Goal: Information Seeking & Learning: Learn about a topic

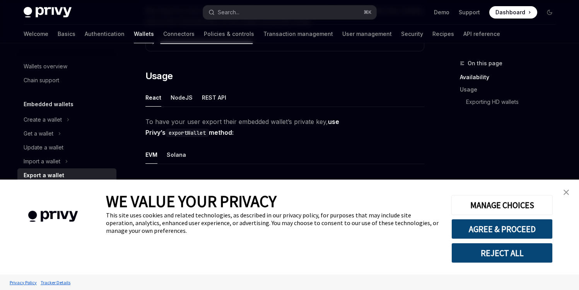
click at [570, 195] on link "close banner" at bounding box center [565, 192] width 15 height 15
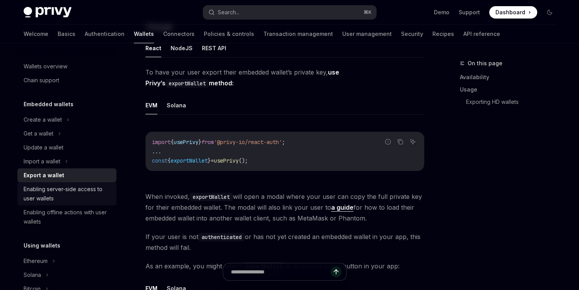
scroll to position [191, 0]
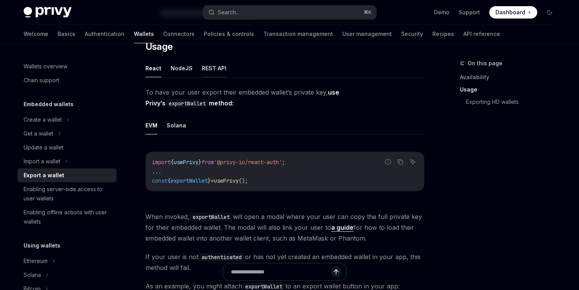
click at [213, 74] on button "REST API" at bounding box center [214, 68] width 24 height 18
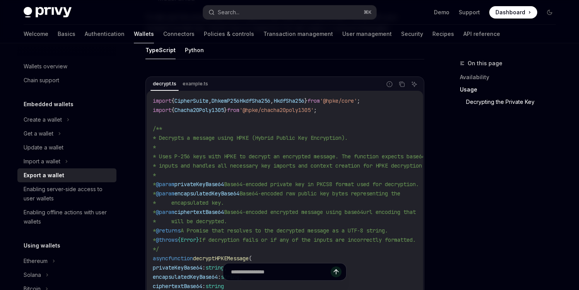
scroll to position [714, 0]
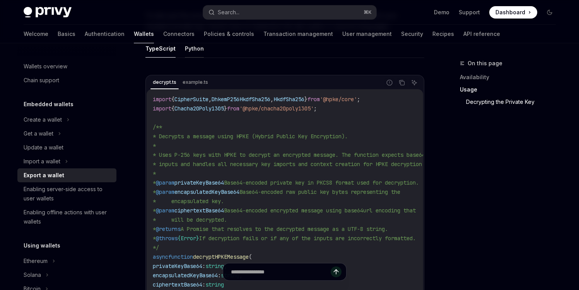
click at [194, 51] on button "Python" at bounding box center [194, 48] width 19 height 18
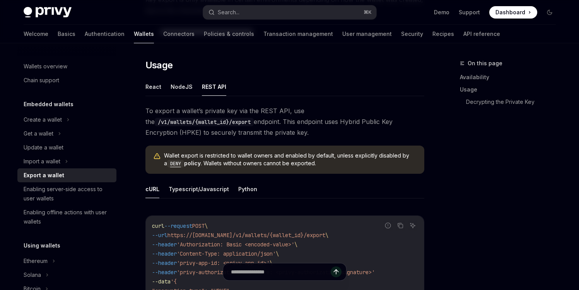
scroll to position [171, 0]
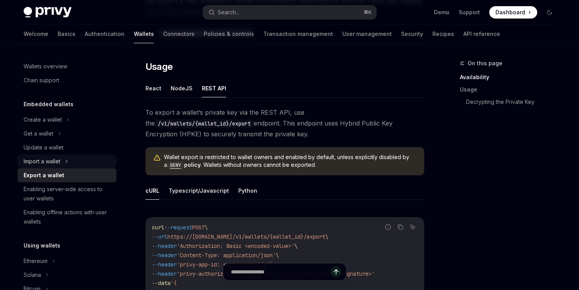
click at [66, 159] on icon at bounding box center [66, 161] width 3 height 9
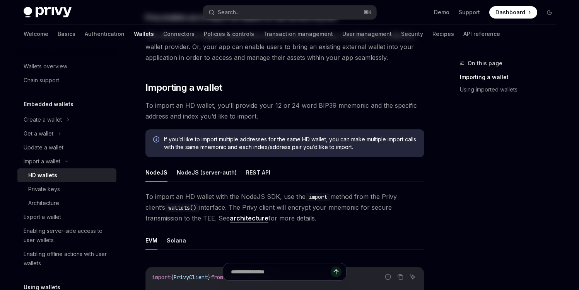
scroll to position [172, 0]
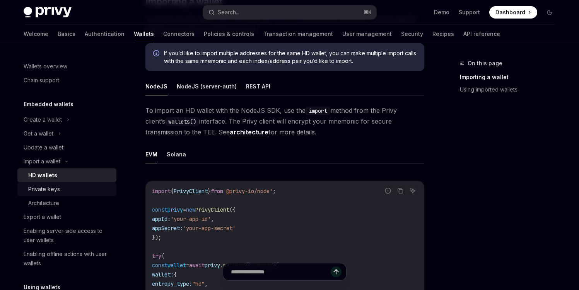
click at [51, 191] on div "Private keys" at bounding box center [44, 189] width 32 height 9
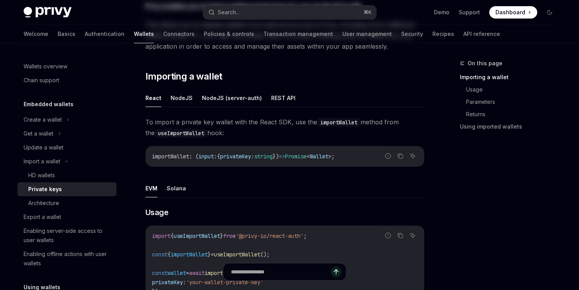
scroll to position [108, 0]
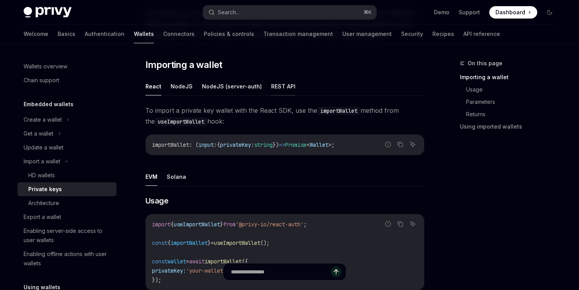
click at [280, 80] on button "REST API" at bounding box center [283, 86] width 24 height 18
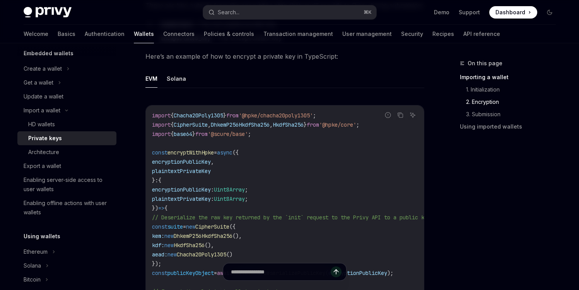
scroll to position [56, 0]
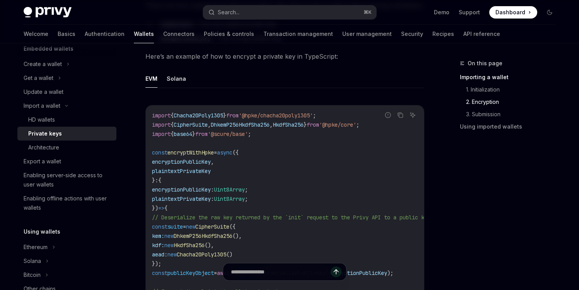
click at [62, 183] on div "Enabling server-side access to user wallets" at bounding box center [68, 180] width 88 height 19
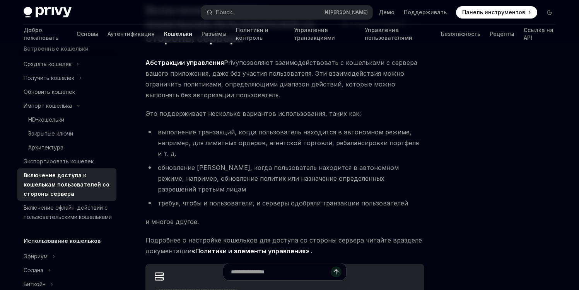
scroll to position [75, 0]
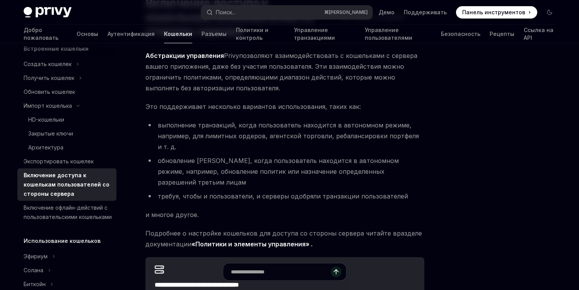
click at [197, 56] on font "Абстракции управления" at bounding box center [184, 56] width 78 height 8
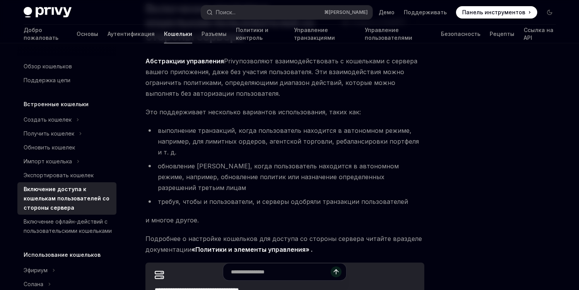
scroll to position [75, 0]
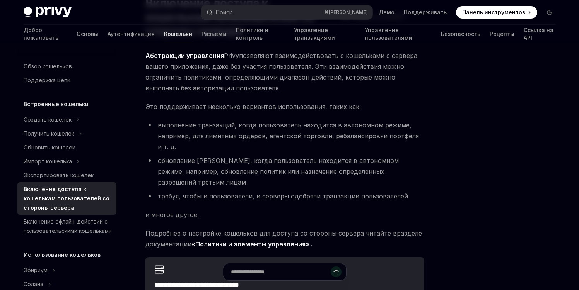
click at [281, 72] on span "Абстракции управления Privy позволяют взаимодействовать с кошельками с сервера …" at bounding box center [284, 71] width 279 height 43
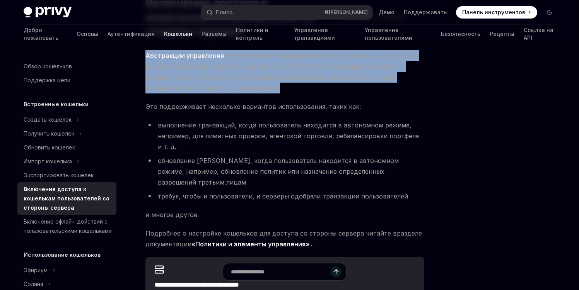
click at [281, 72] on span "Абстракции управления Privy позволяют взаимодействовать с кошельками с сервера …" at bounding box center [284, 71] width 279 height 43
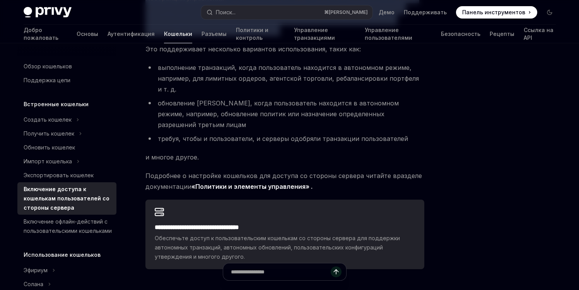
scroll to position [130, 0]
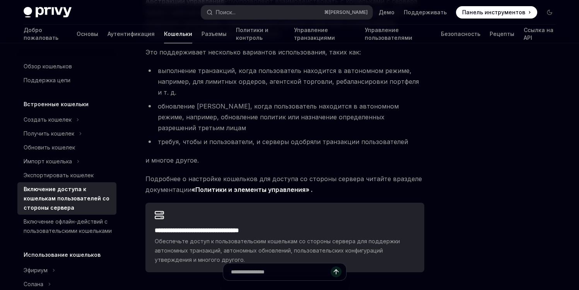
click at [266, 94] on li "выполнение транзакций, когда пользователь находится в автономном режиме, наприм…" at bounding box center [284, 81] width 279 height 32
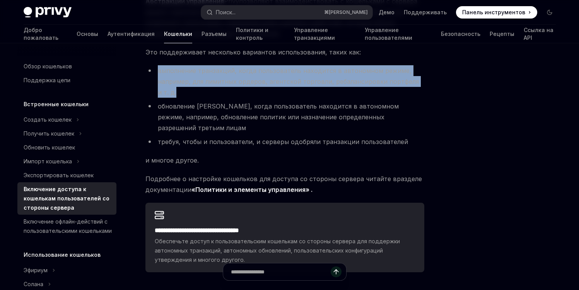
click at [266, 94] on li "выполнение транзакций, когда пользователь находится в автономном режиме, наприм…" at bounding box center [284, 81] width 279 height 32
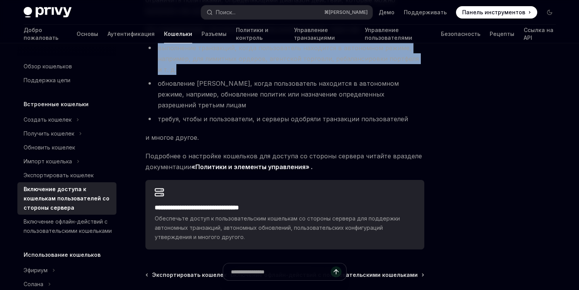
scroll to position [151, 0]
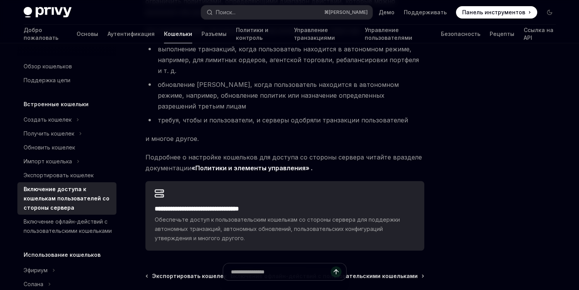
click at [264, 99] on li "обновление [PERSON_NAME], когда пользователь находится в автономном режиме, нап…" at bounding box center [284, 95] width 279 height 32
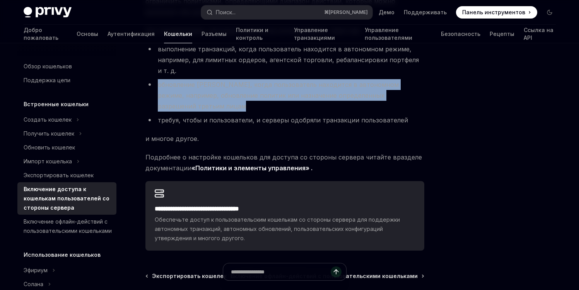
click at [264, 99] on li "обновление [PERSON_NAME], когда пользователь находится в автономном режиме, нап…" at bounding box center [284, 95] width 279 height 32
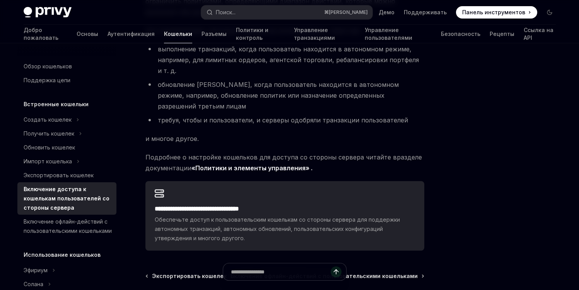
click at [263, 120] on font "требуя, чтобы и пользователи, и серверы одобряли транзакции пользователей" at bounding box center [283, 120] width 250 height 8
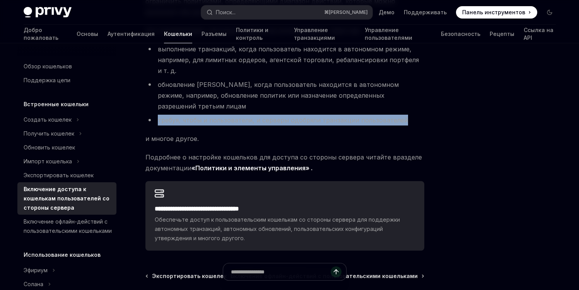
click at [263, 120] on font "требуя, чтобы и пользователи, и серверы одобряли транзакции пользователей" at bounding box center [283, 120] width 250 height 8
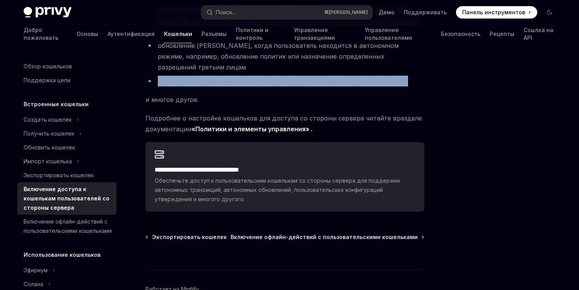
scroll to position [200, 0]
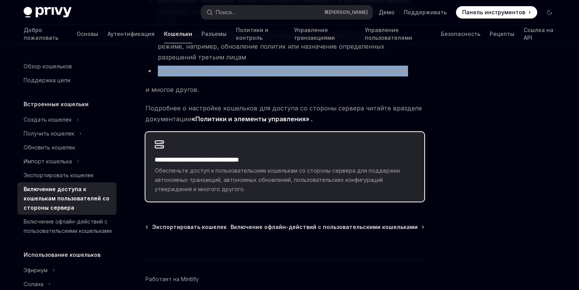
click at [239, 160] on font "**********" at bounding box center [197, 160] width 84 height 6
type textarea "*"
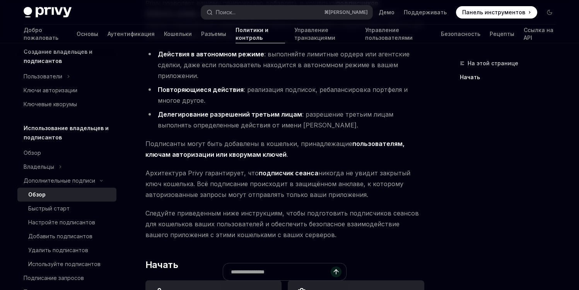
scroll to position [124, 0]
